Goal: Register for event/course

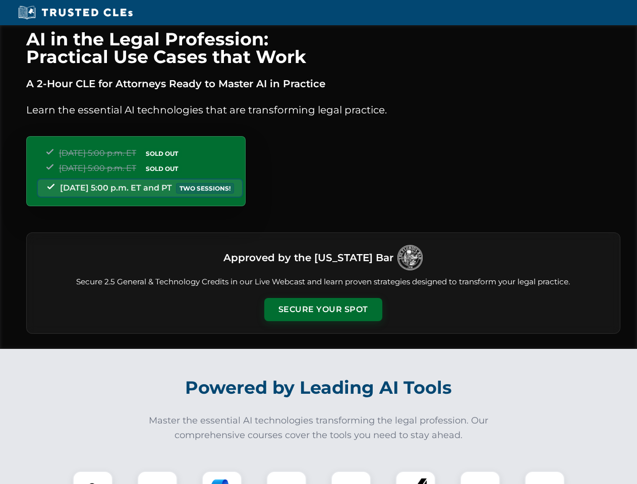
click at [323, 309] on button "Secure Your Spot" at bounding box center [323, 309] width 118 height 23
click at [93, 477] on img at bounding box center [92, 490] width 29 height 29
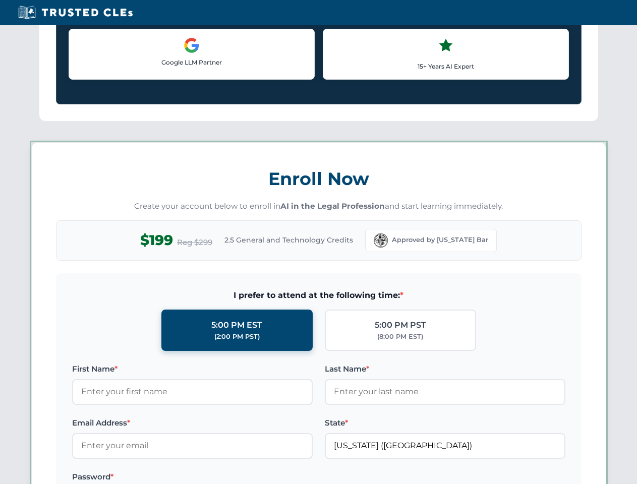
click at [222, 477] on label "Password *" at bounding box center [192, 477] width 240 height 12
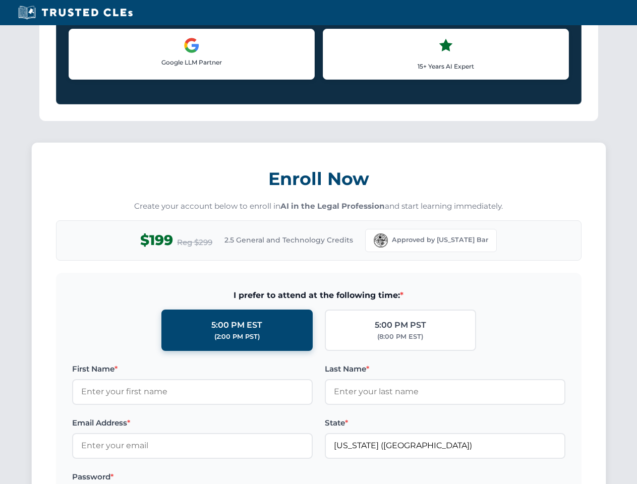
scroll to position [989, 0]
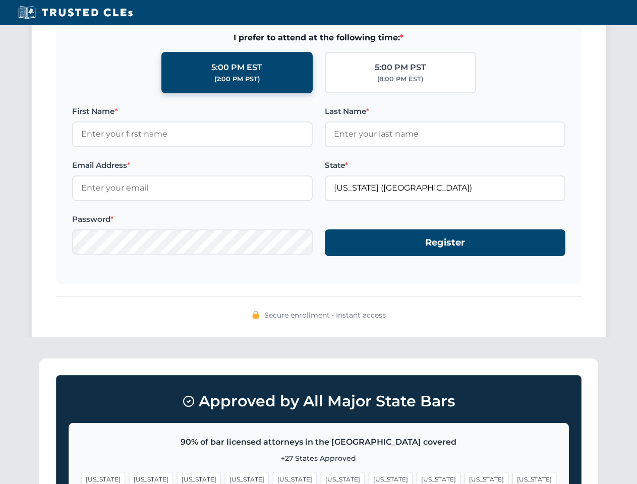
click at [464, 477] on span "[US_STATE]" at bounding box center [486, 479] width 44 height 15
